Goal: Information Seeking & Learning: Learn about a topic

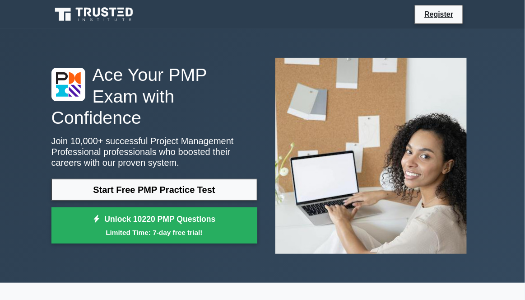
click at [80, 181] on link "Start Free PMP Practice Test" at bounding box center [154, 190] width 206 height 22
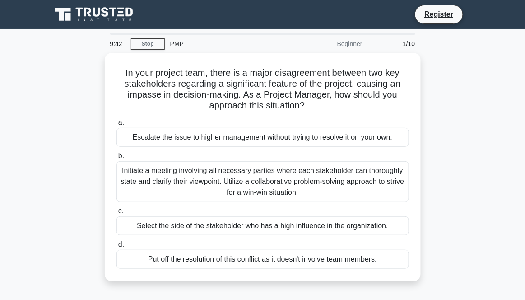
click at [524, 232] on main "9:42 Stop PMP Beginner 1/10 In your project team, there is a major disagreement…" at bounding box center [262, 258] width 525 height 458
click at [379, 179] on div "Initiate a meeting involving all necessary parties where each stakeholder can t…" at bounding box center [262, 181] width 292 height 41
click at [116, 159] on input "b. Initiate a meeting involving all necessary parties where each stakeholder ca…" at bounding box center [116, 156] width 0 height 6
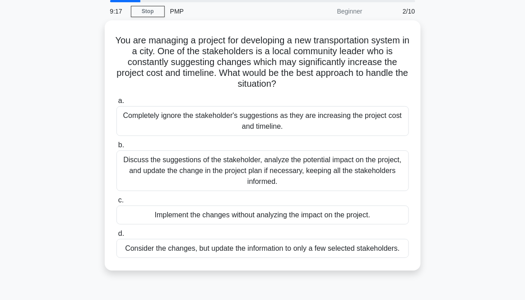
scroll to position [33, 0]
click at [384, 171] on div "Discuss the suggestions of the stakeholder, analyze the potential impact on the…" at bounding box center [262, 170] width 292 height 41
click at [116, 148] on input "b. Discuss the suggestions of the stakeholder, analyze the potential impact on …" at bounding box center [116, 145] width 0 height 6
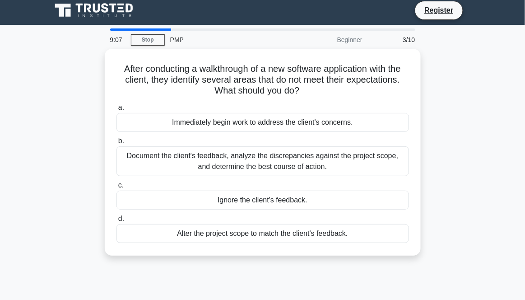
scroll to position [0, 0]
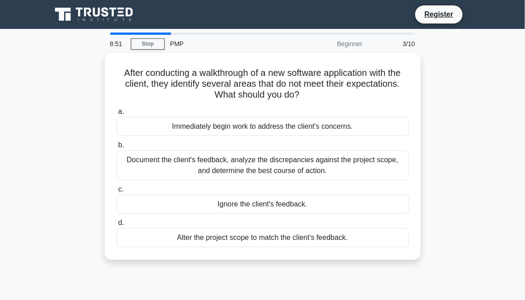
click at [395, 169] on div "Document the client's feedback, analyze the discrepancies against the project s…" at bounding box center [262, 165] width 292 height 30
click at [116, 148] on input "b. Document the client's feedback, analyze the discrepancies against the projec…" at bounding box center [116, 145] width 0 height 6
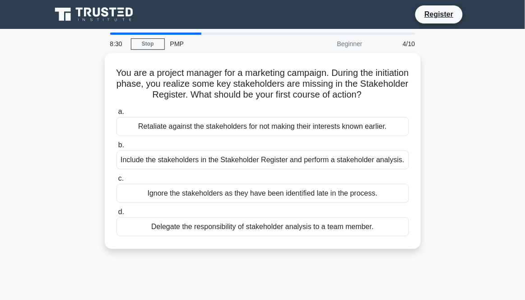
click at [397, 166] on div "Include the stakeholders in the Stakeholder Register and perform a stakeholder …" at bounding box center [262, 159] width 292 height 19
click at [116, 148] on input "b. Include the stakeholders in the Stakeholder Register and perform a stakehold…" at bounding box center [116, 145] width 0 height 6
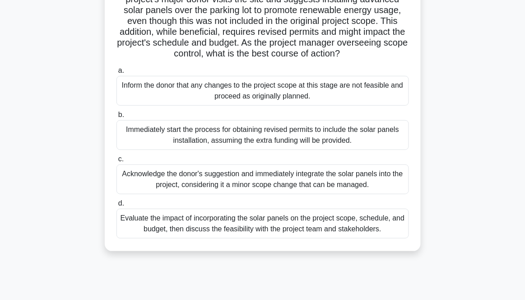
scroll to position [85, 0]
click at [390, 227] on div "Evaluate the impact of incorporating the solar panels on the project scope, sch…" at bounding box center [262, 223] width 292 height 30
click at [116, 206] on input "d. Evaluate the impact of incorporating the solar panels on the project scope, …" at bounding box center [116, 203] width 0 height 6
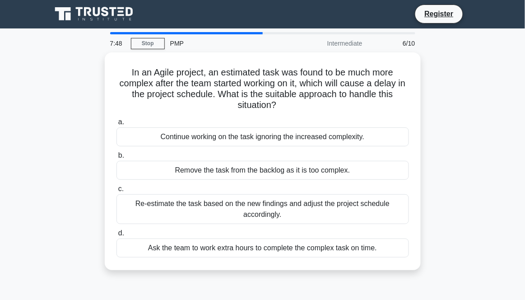
scroll to position [0, 0]
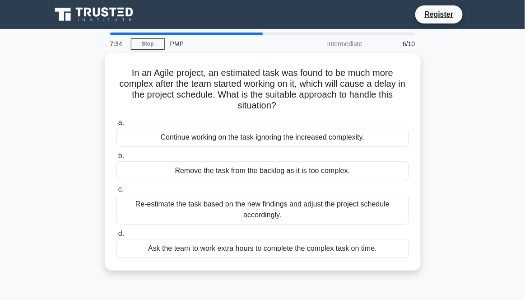
click at [394, 212] on div "Re-estimate the task based on the new findings and adjust the project schedule …" at bounding box center [262, 209] width 292 height 30
click at [116, 192] on input "c. Re-estimate the task based on the new findings and adjust the project schedu…" at bounding box center [116, 189] width 0 height 6
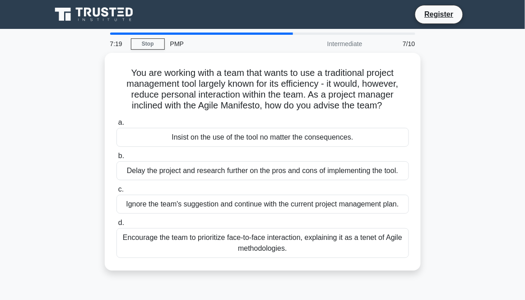
click at [384, 243] on div "Encourage the team to prioritize face-to-face interaction, explaining it as a t…" at bounding box center [262, 243] width 292 height 30
click at [116, 226] on input "d. Encourage the team to prioritize face-to-face interaction, explaining it as …" at bounding box center [116, 223] width 0 height 6
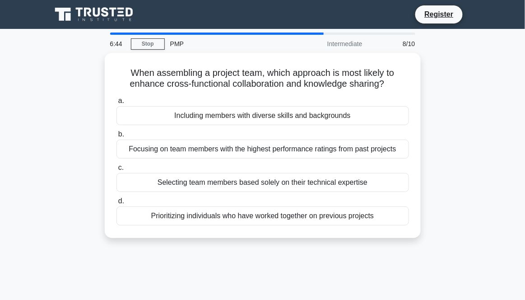
click at [394, 120] on div "Including members with diverse skills and backgrounds" at bounding box center [262, 115] width 292 height 19
click at [116, 104] on input "a. Including members with diverse skills and backgrounds" at bounding box center [116, 101] width 0 height 6
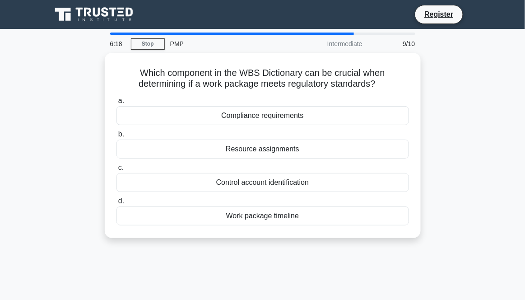
click at [356, 219] on div "Work package timeline" at bounding box center [262, 215] width 292 height 19
click at [116, 204] on input "d. Work package timeline" at bounding box center [116, 201] width 0 height 6
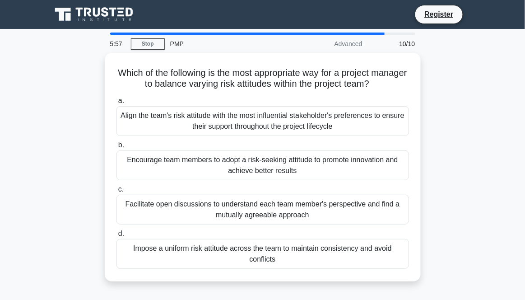
click at [384, 214] on div "Facilitate open discussions to understand each team member's perspective and fi…" at bounding box center [262, 209] width 292 height 30
click at [116, 192] on input "c. Facilitate open discussions to understand each team member's perspective and…" at bounding box center [116, 189] width 0 height 6
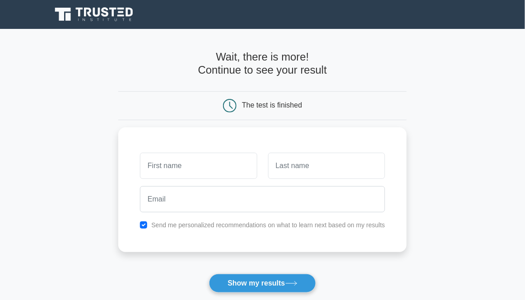
click at [243, 170] on input "text" at bounding box center [198, 166] width 117 height 26
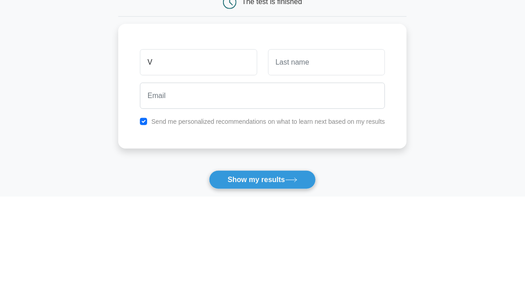
type input "Vikram"
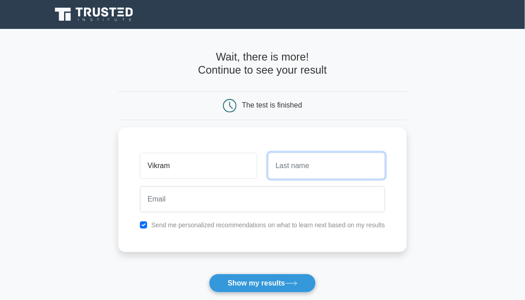
click at [311, 165] on input "text" at bounding box center [326, 166] width 117 height 26
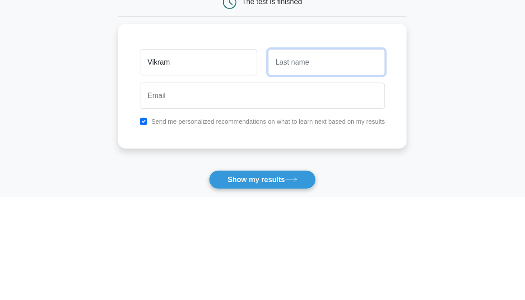
type input "Raghavan"
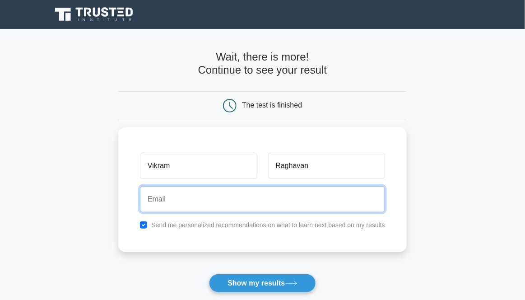
click at [268, 199] on input "email" at bounding box center [262, 199] width 245 height 26
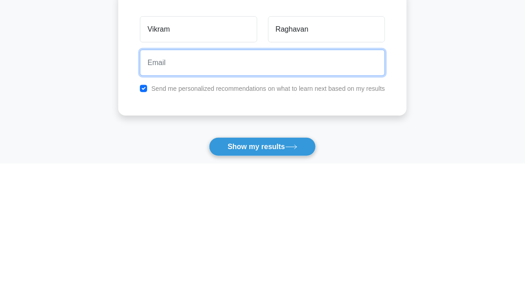
type input "ragvikram@gmail.com"
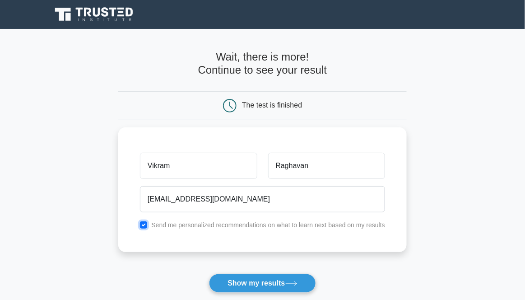
click at [143, 223] on input "checkbox" at bounding box center [143, 224] width 7 height 7
checkbox input "false"
click at [286, 282] on icon at bounding box center [291, 283] width 12 height 5
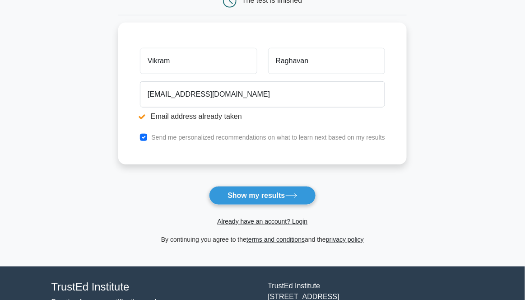
scroll to position [134, 0]
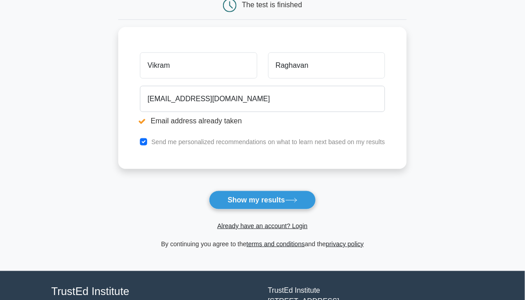
click at [301, 204] on button "Show my results" at bounding box center [262, 199] width 106 height 19
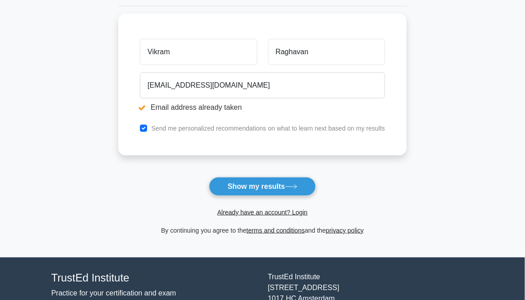
scroll to position [149, 0]
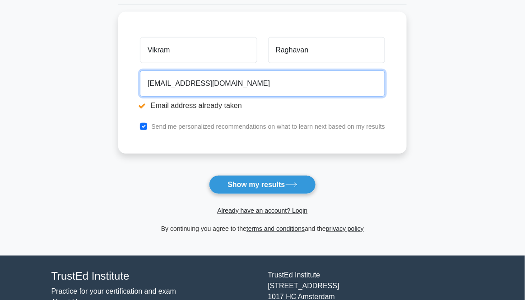
click at [352, 82] on input "[EMAIL_ADDRESS][DOMAIN_NAME]" at bounding box center [262, 83] width 245 height 26
type input "r"
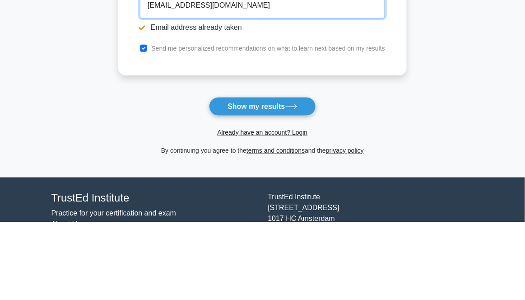
type input "vikram9013@yahoo.com"
click at [281, 179] on button "Show my results" at bounding box center [262, 184] width 106 height 19
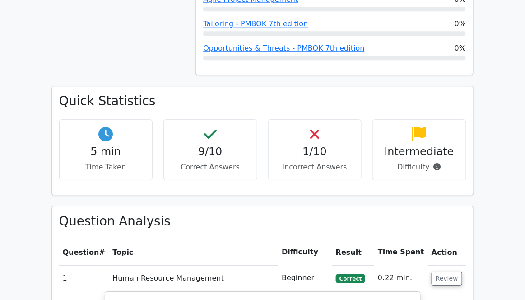
scroll to position [541, 0]
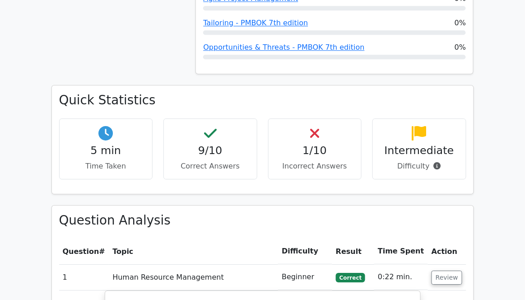
click at [343, 144] on h4 "1/10" at bounding box center [315, 150] width 79 height 13
click at [331, 144] on h4 "1/10" at bounding box center [315, 150] width 79 height 13
click at [335, 118] on div "1/10 Incorrect Answers" at bounding box center [315, 148] width 94 height 61
click at [331, 144] on h4 "1/10" at bounding box center [315, 150] width 79 height 13
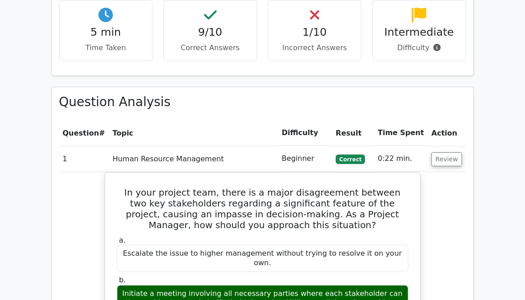
scroll to position [659, 0]
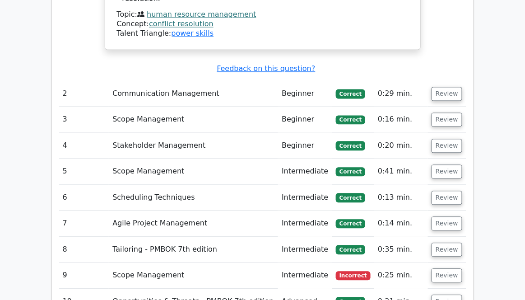
scroll to position [1228, 0]
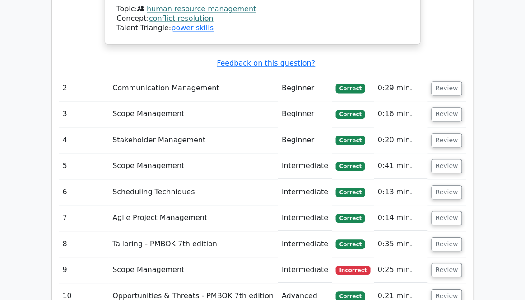
click at [124, 257] on td "Scope Management" at bounding box center [193, 270] width 169 height 26
click at [444, 263] on button "Review" at bounding box center [446, 270] width 31 height 14
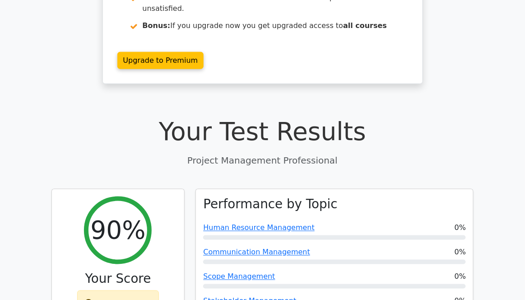
scroll to position [0, 0]
